Goal: Entertainment & Leisure: Browse casually

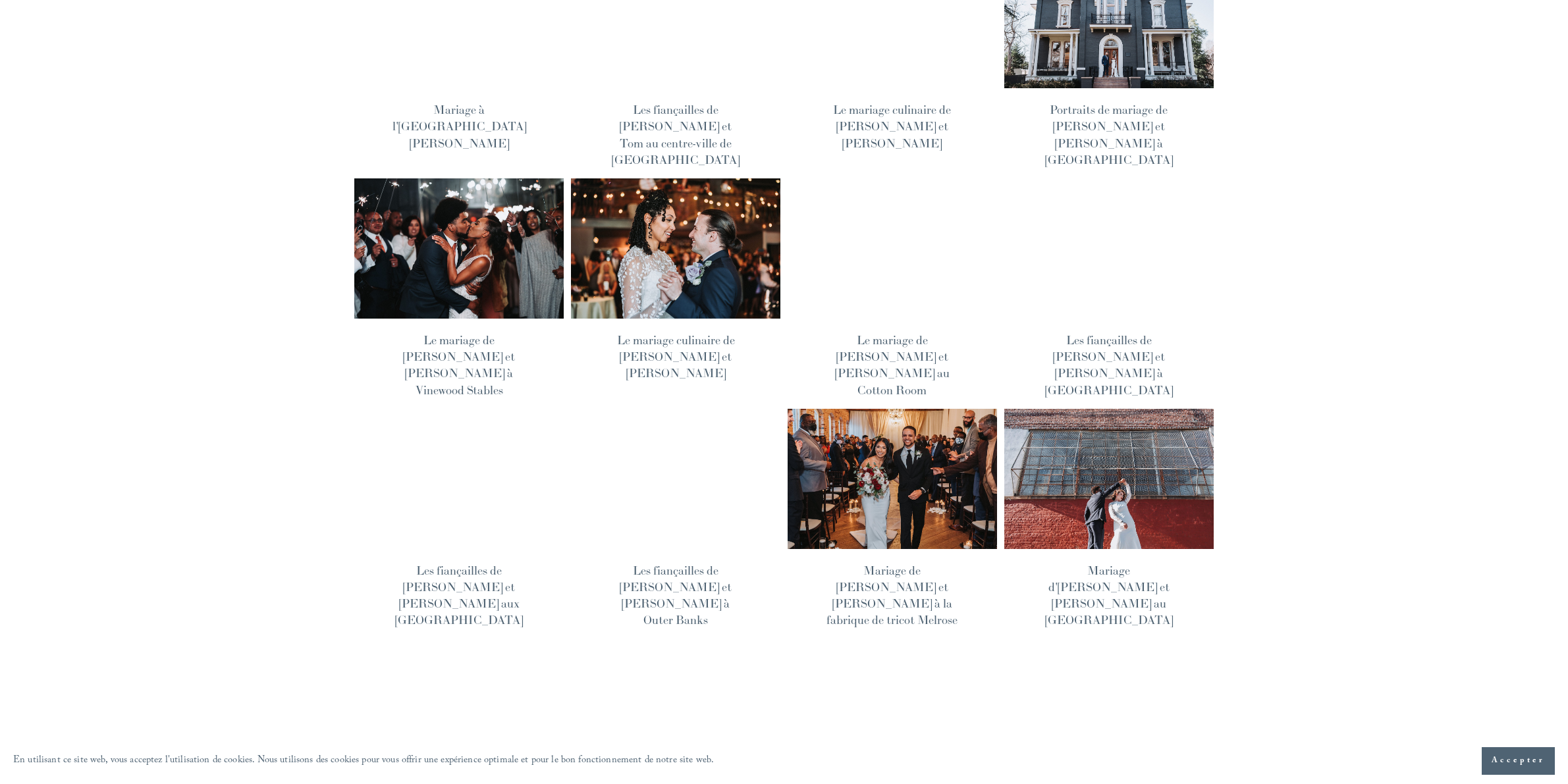
scroll to position [474, 0]
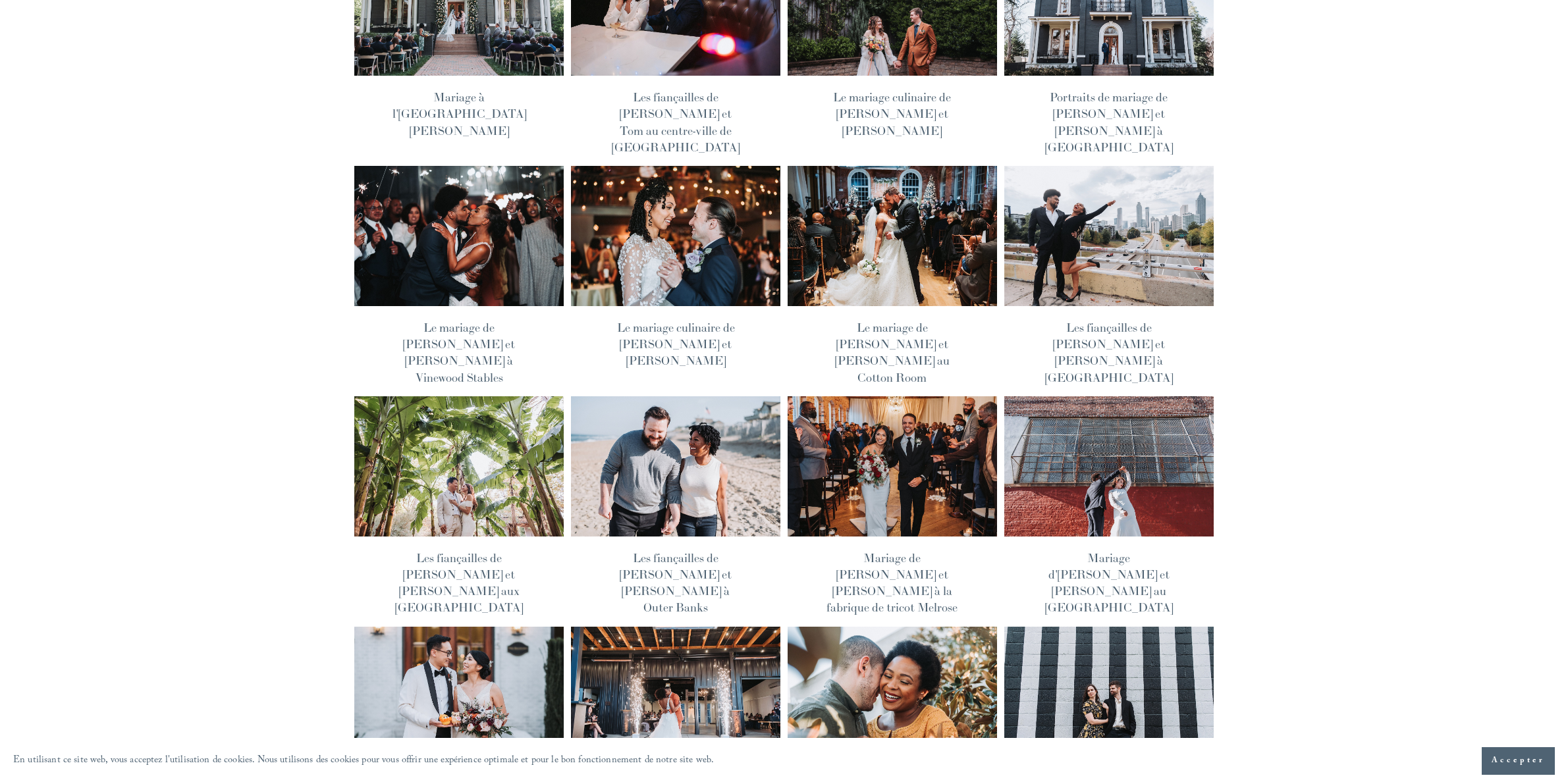
click at [702, 550] on font "Les fiançailles de [PERSON_NAME] et [PERSON_NAME] à Outer Banks" at bounding box center [675, 583] width 112 height 65
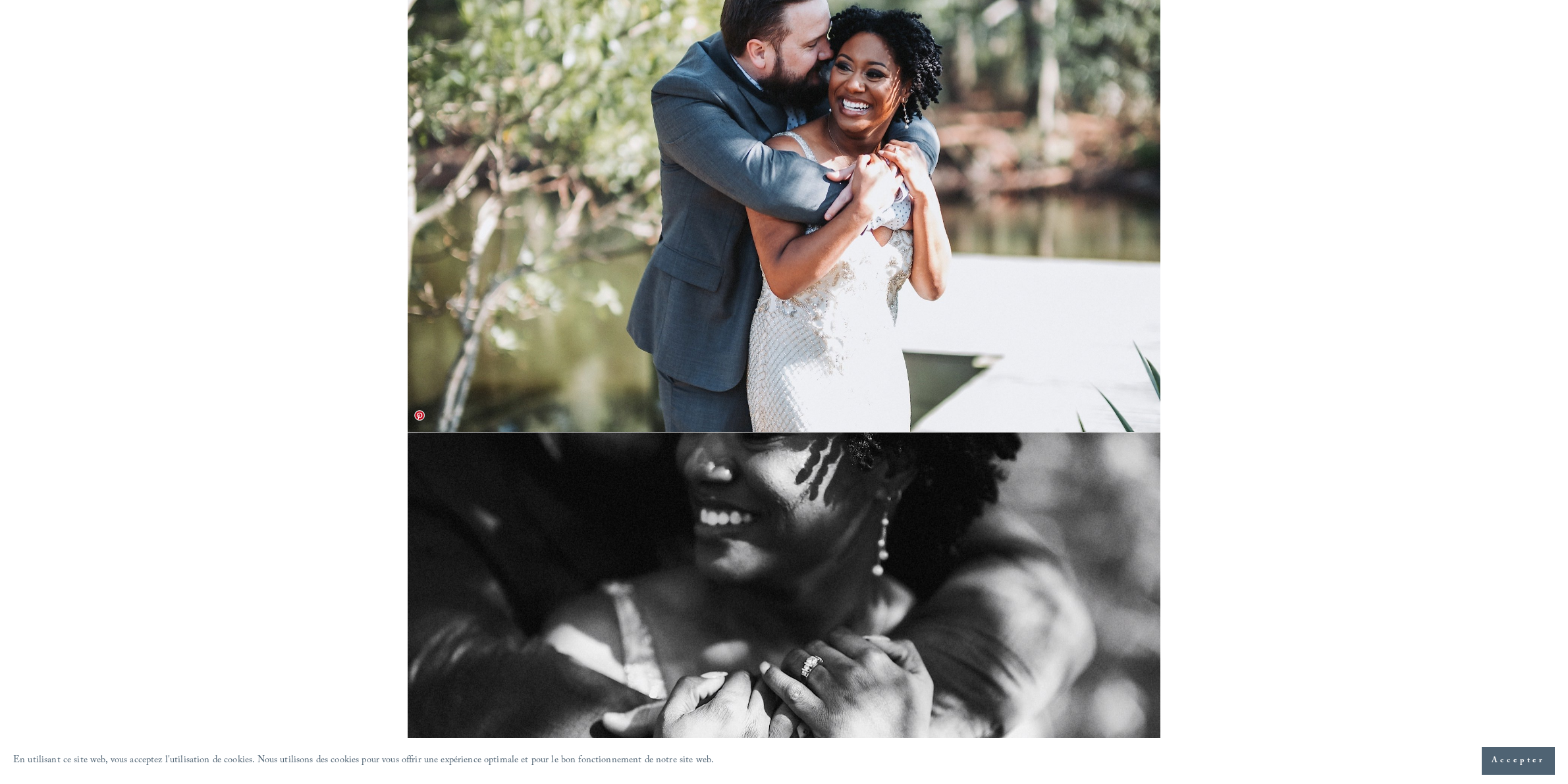
scroll to position [3470, 0]
